Goal: Task Accomplishment & Management: Manage account settings

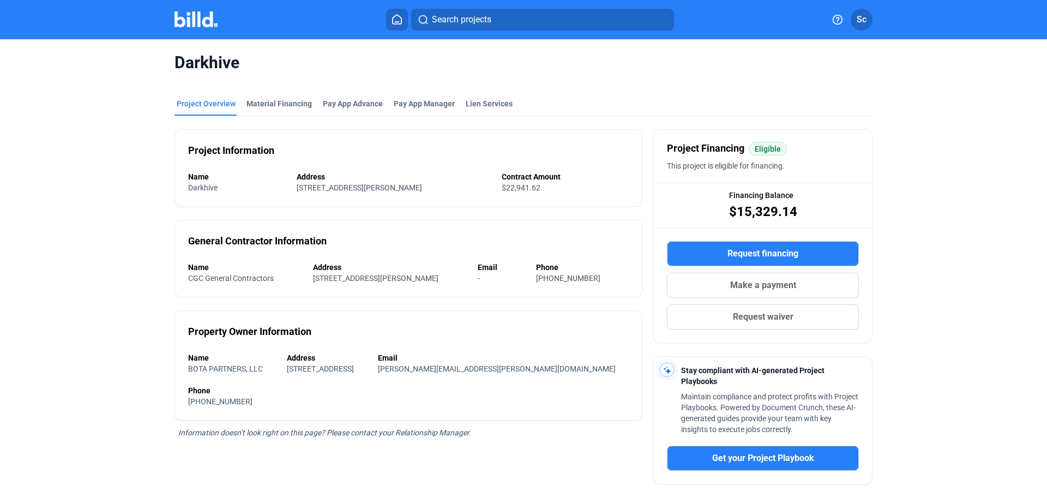
click at [211, 23] on img at bounding box center [196, 19] width 43 height 16
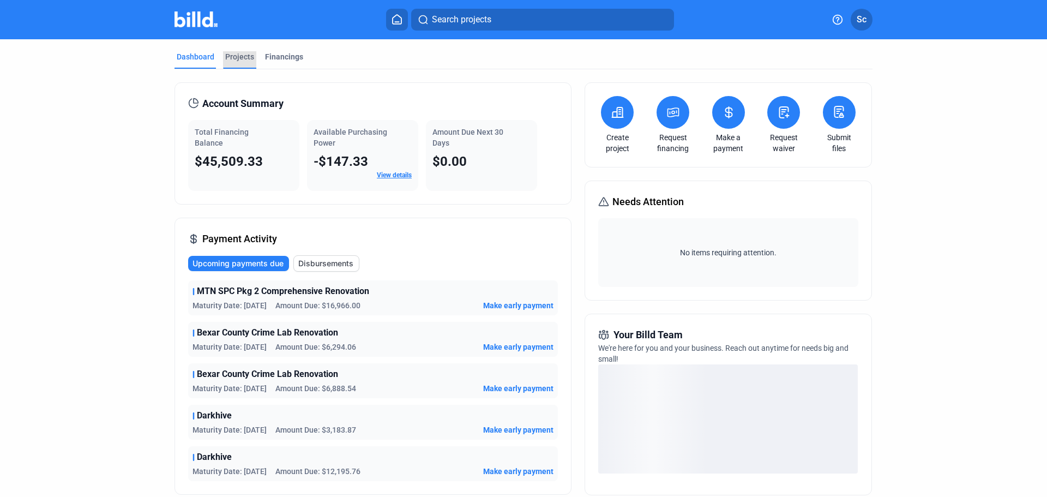
click at [235, 59] on div "Projects" at bounding box center [239, 56] width 29 height 11
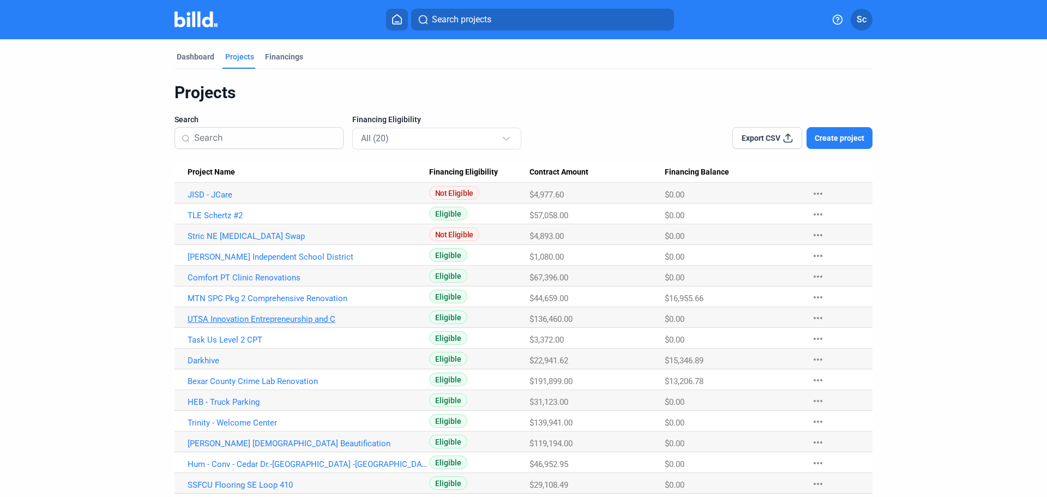
click at [251, 200] on link "UTSA Innovation Entrepreneurship and C" at bounding box center [309, 195] width 242 height 10
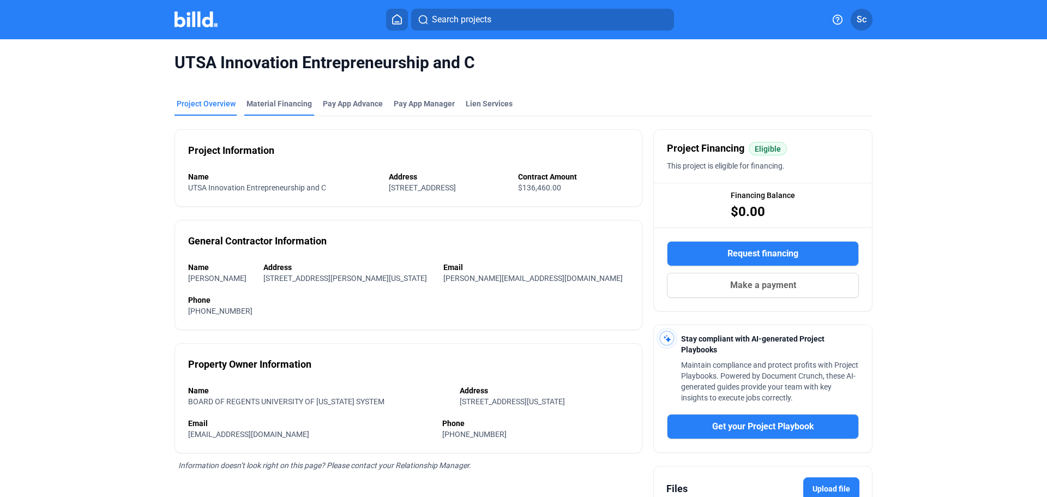
click at [269, 110] on div "Material Financing" at bounding box center [279, 106] width 70 height 17
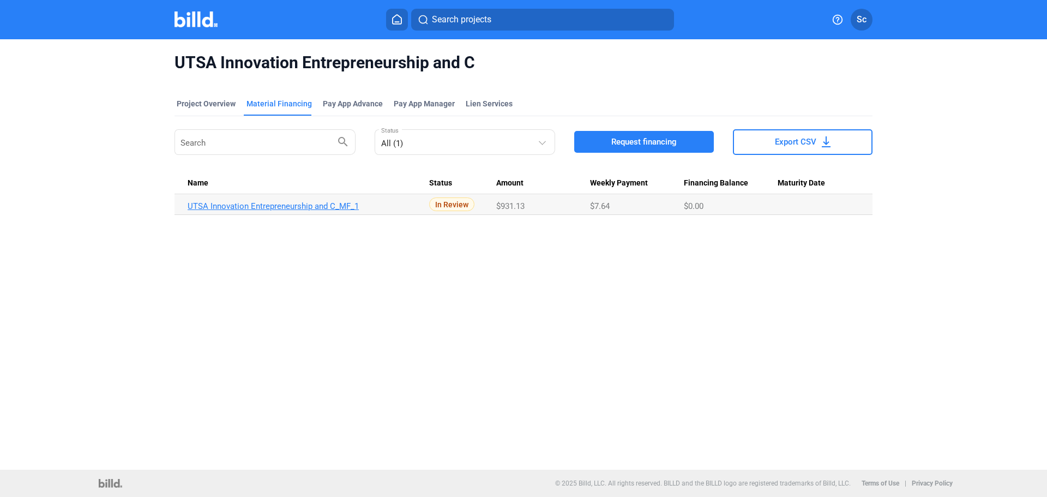
click at [282, 209] on link "UTSA Innovation Entrepreneurship and C_MF_1" at bounding box center [309, 206] width 242 height 10
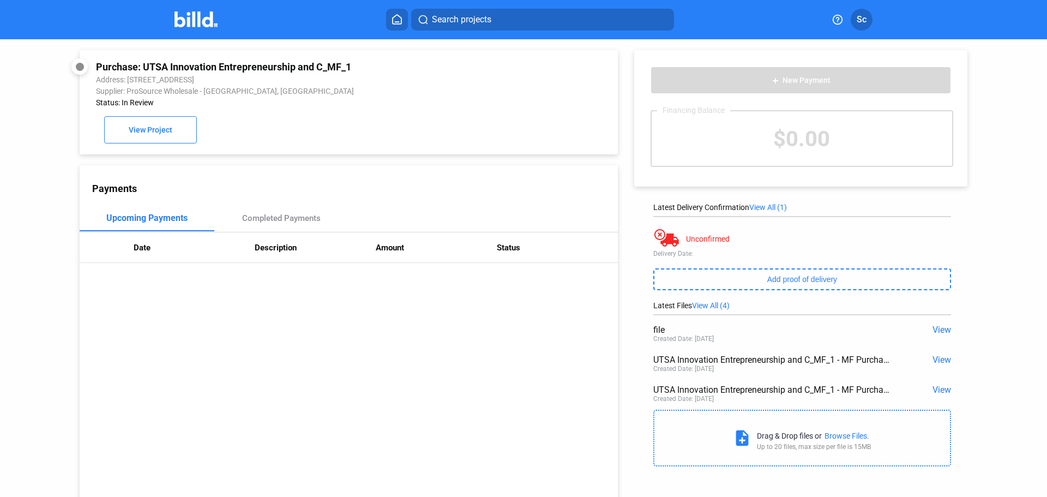
click at [947, 332] on div "add New Payment Financing Balance $0.00 Latest Delivery Confirmation View All (…" at bounding box center [806, 255] width 377 height 433
click at [942, 332] on span "View" at bounding box center [942, 330] width 19 height 10
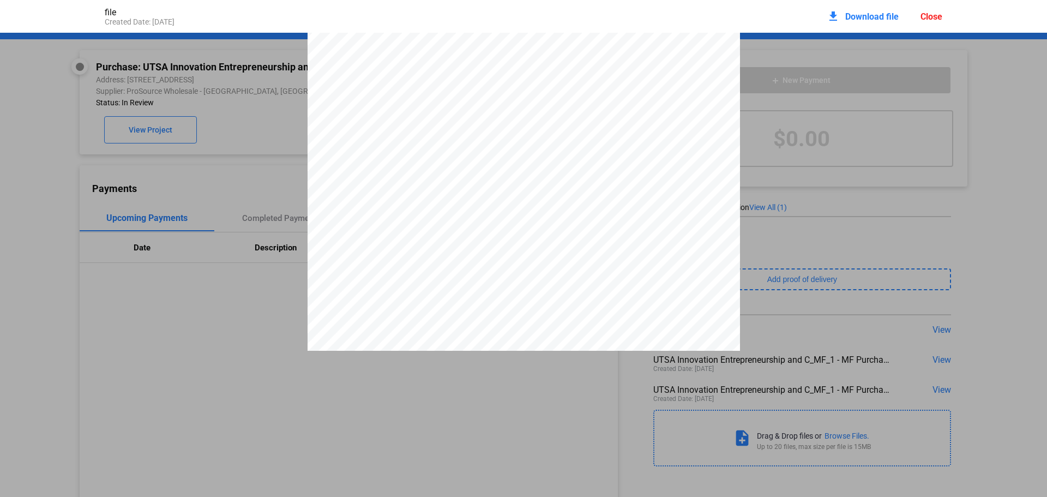
scroll to position [133, 0]
